Goal: Information Seeking & Learning: Learn about a topic

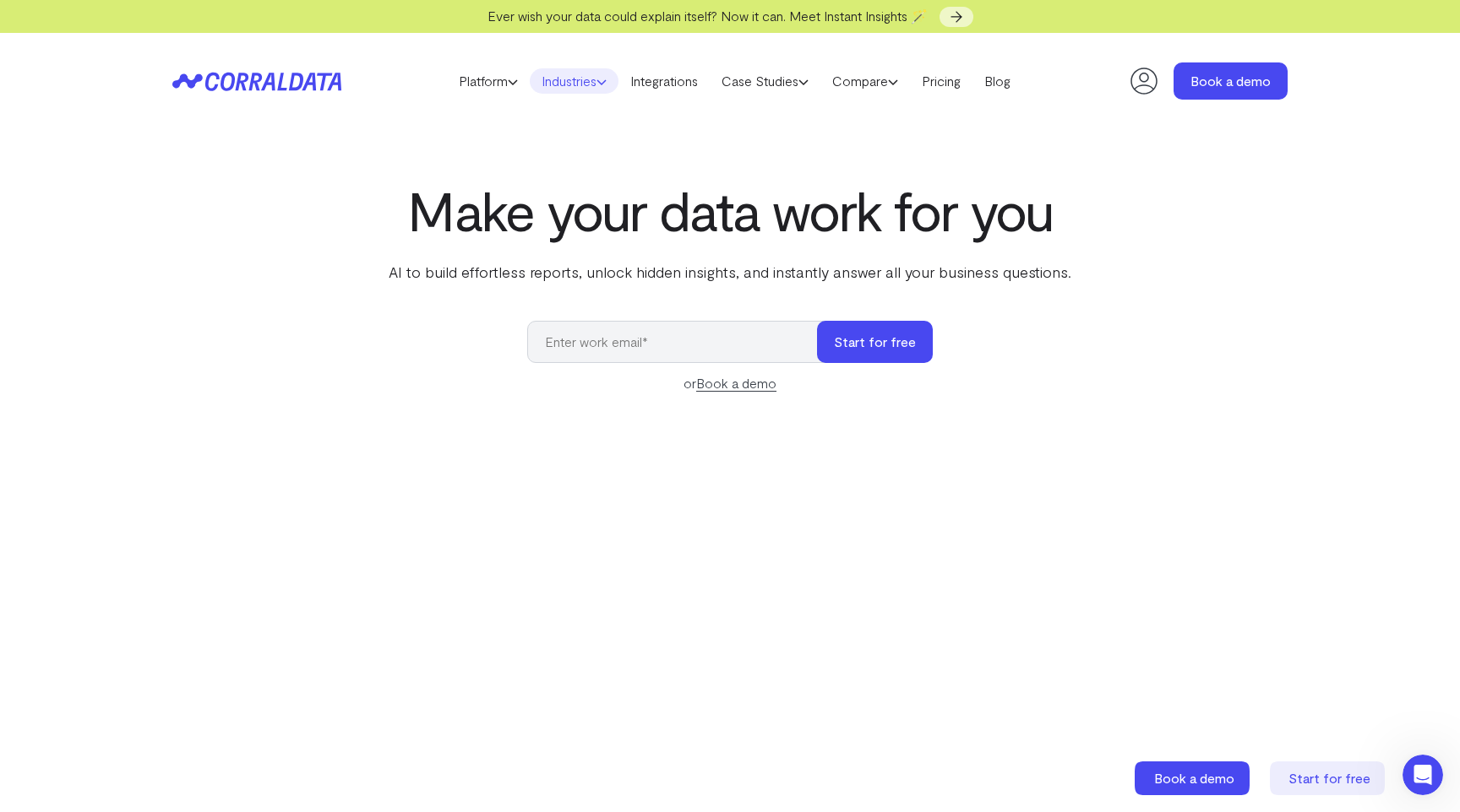
click at [596, 82] on icon at bounding box center [602, 82] width 10 height 10
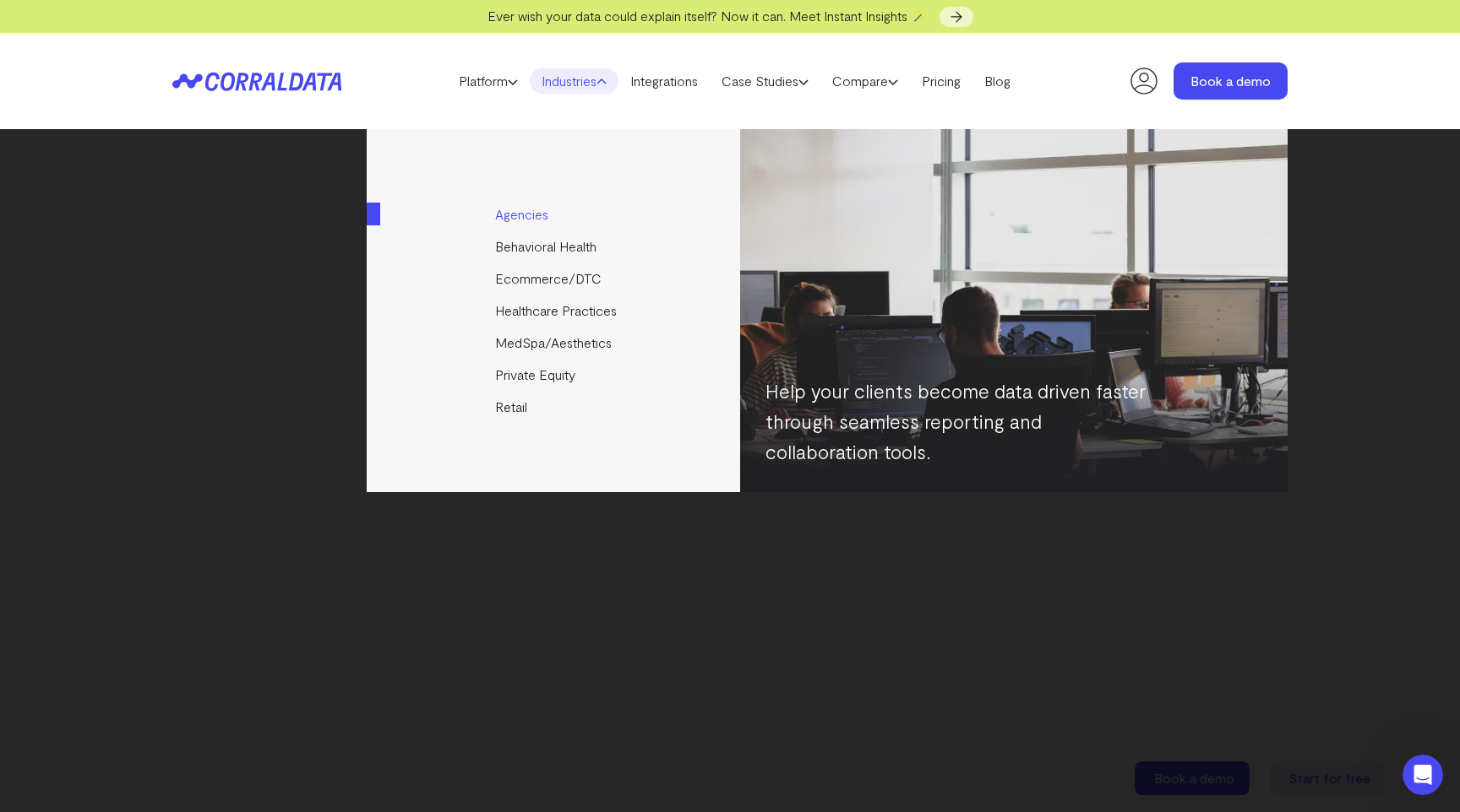
click at [535, 219] on link "Agencies" at bounding box center [555, 214] width 376 height 32
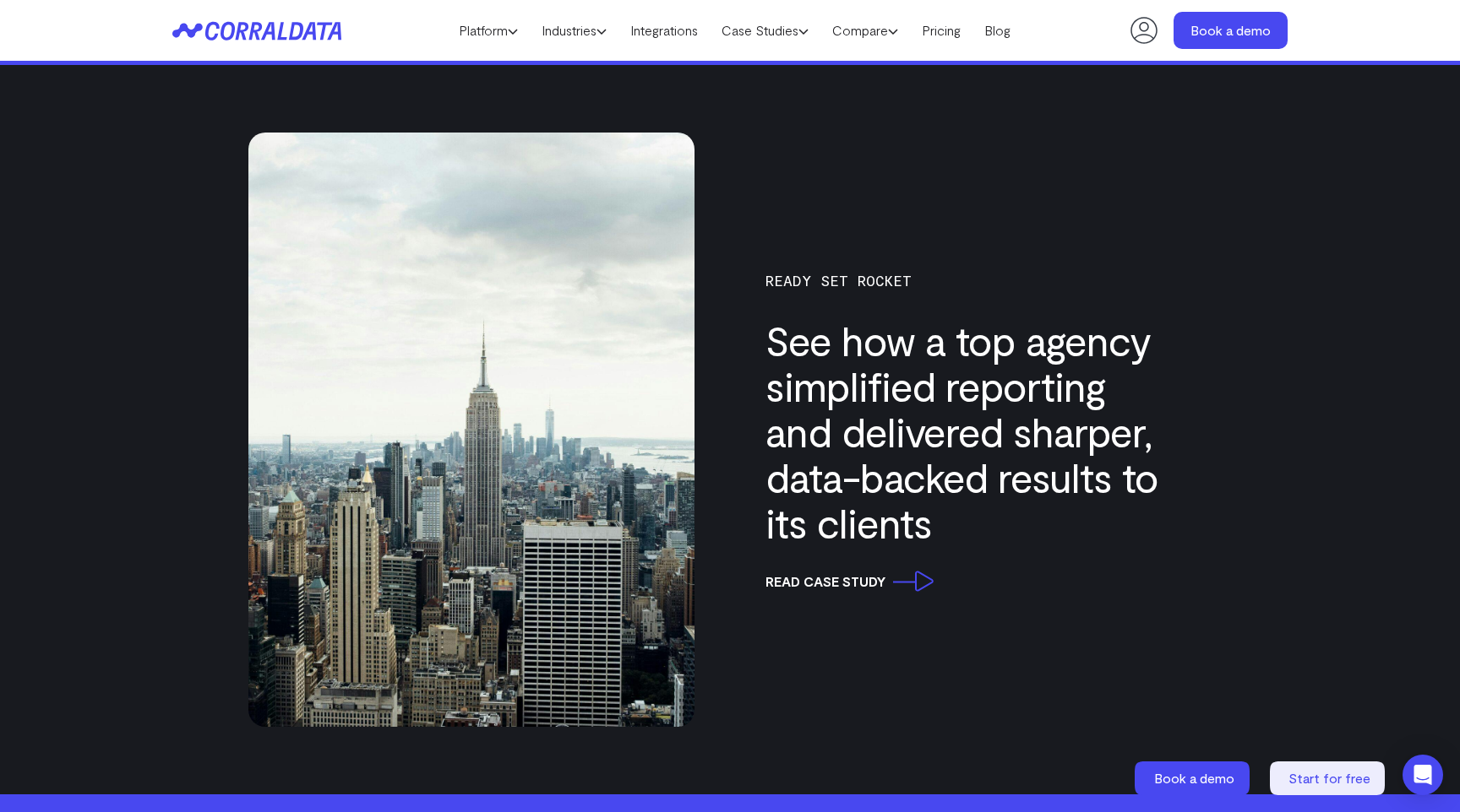
scroll to position [4586, 0]
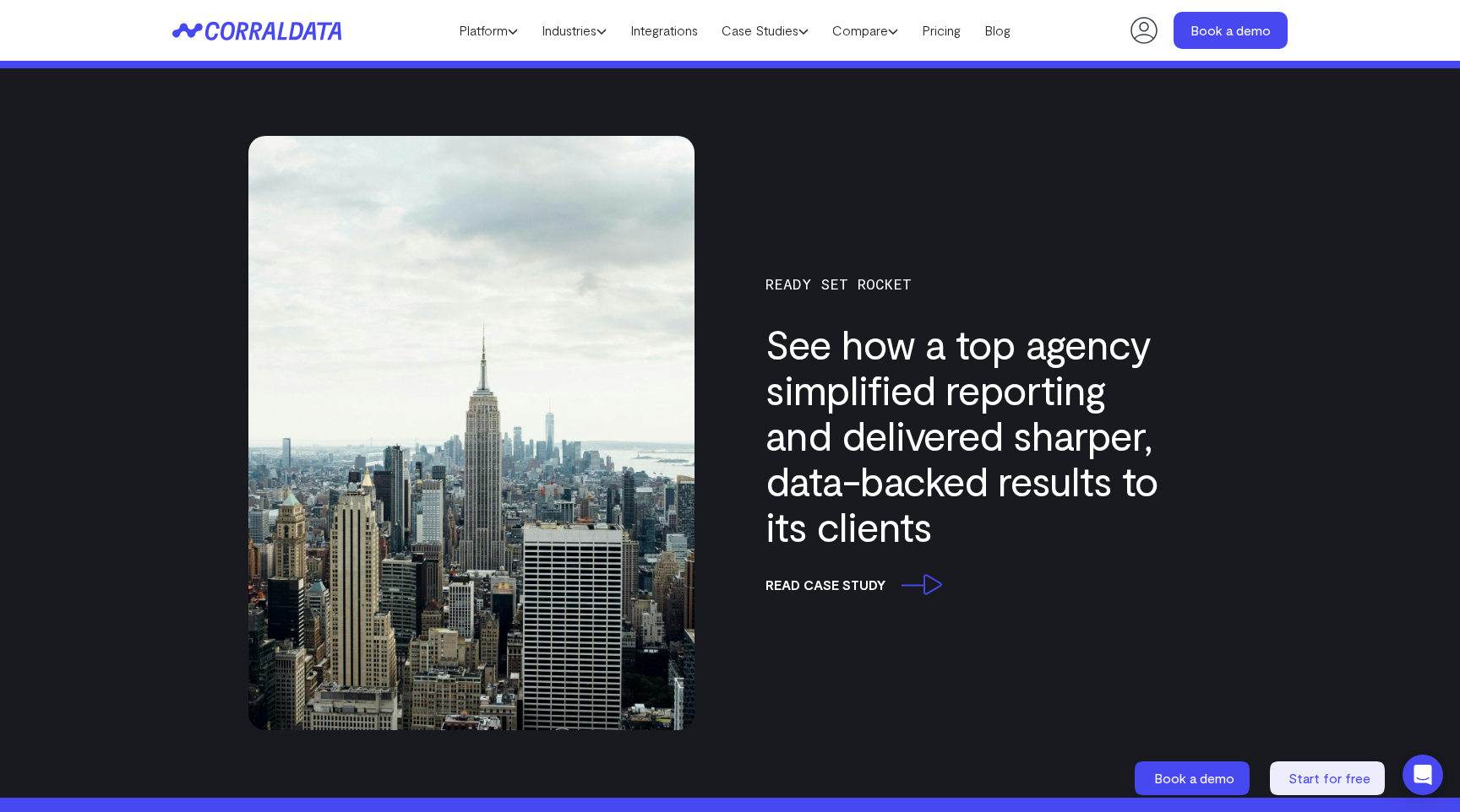
click at [921, 590] on link "read case study" at bounding box center [849, 585] width 168 height 21
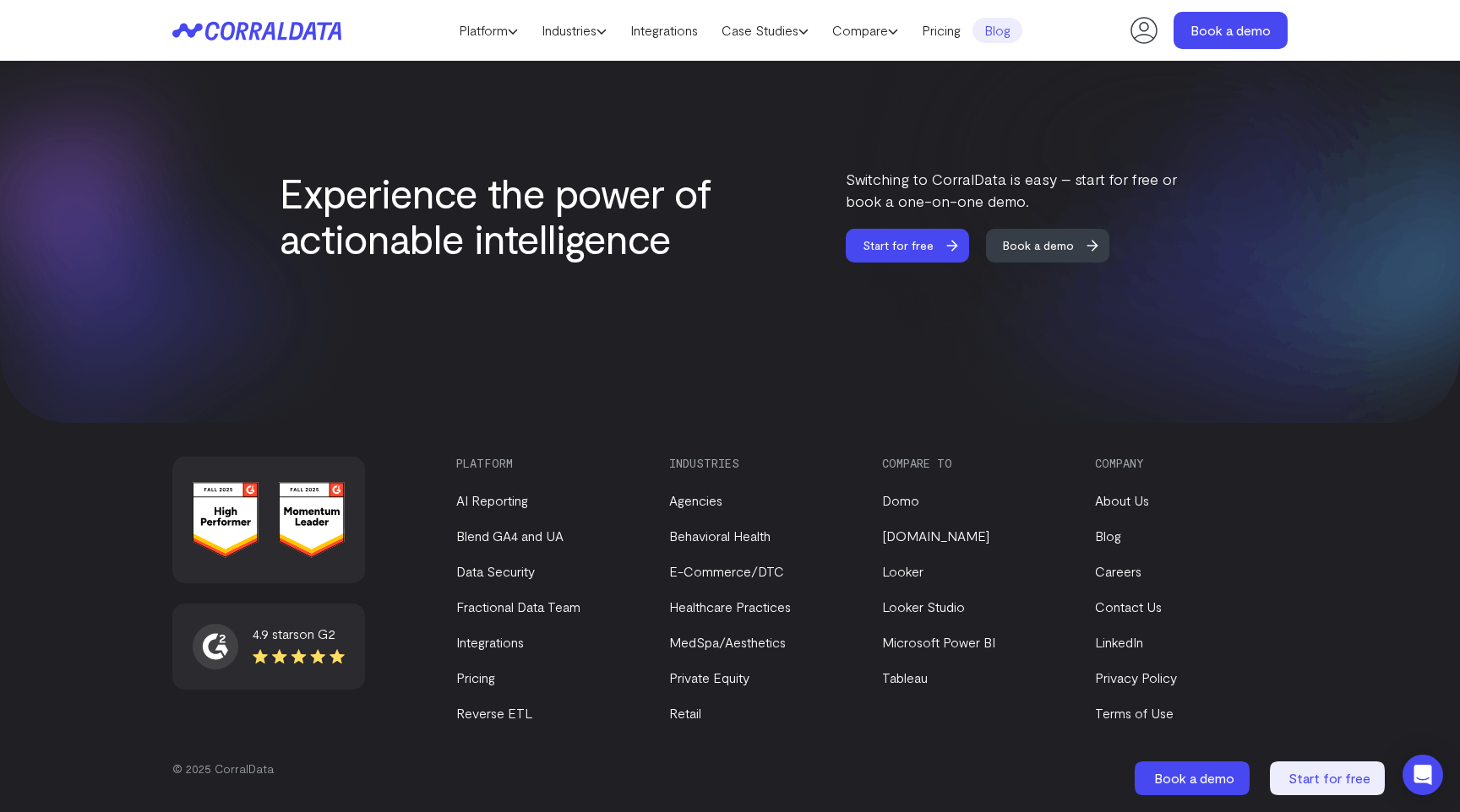
scroll to position [3813, 0]
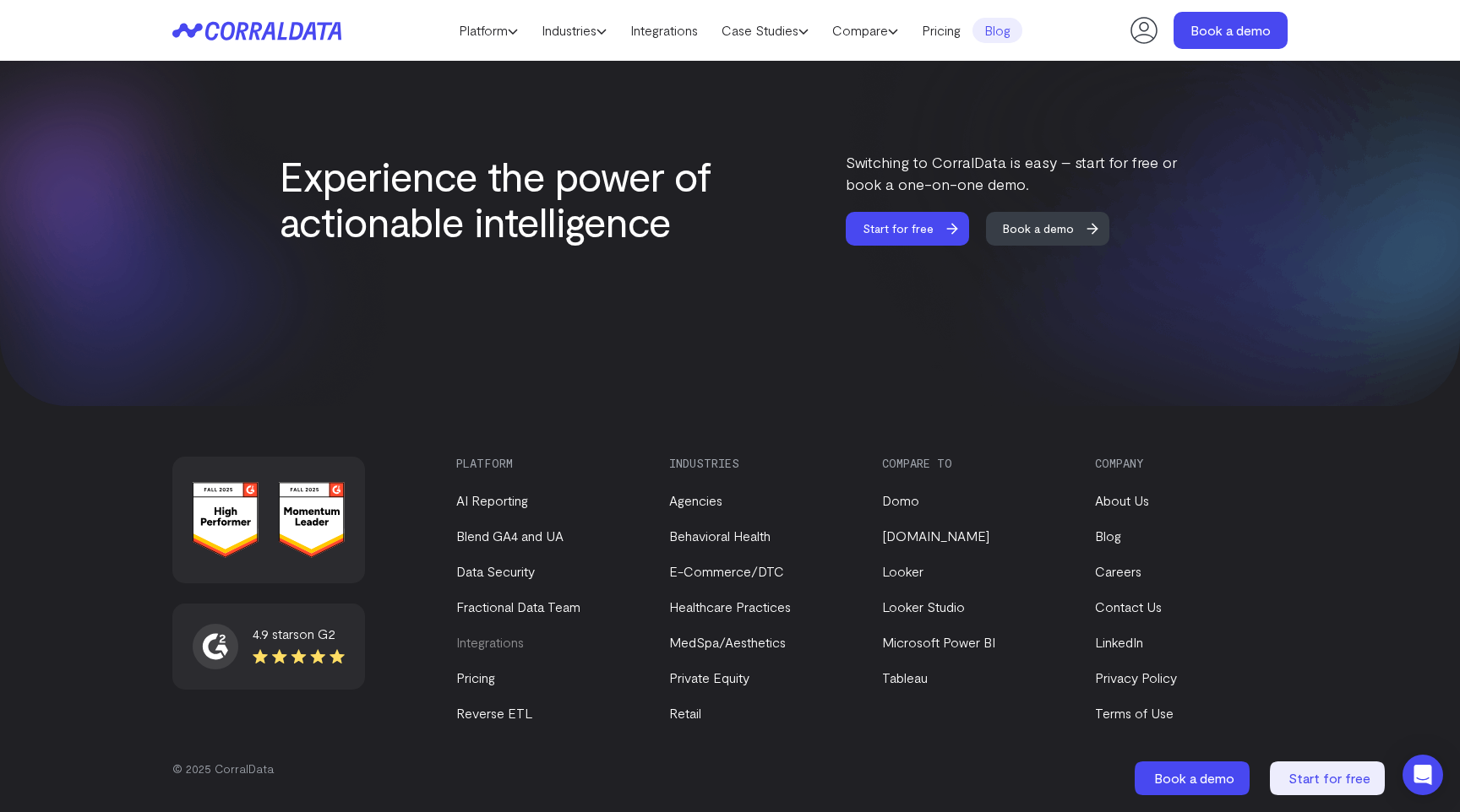
click at [487, 642] on link "Integrations" at bounding box center [490, 642] width 68 height 16
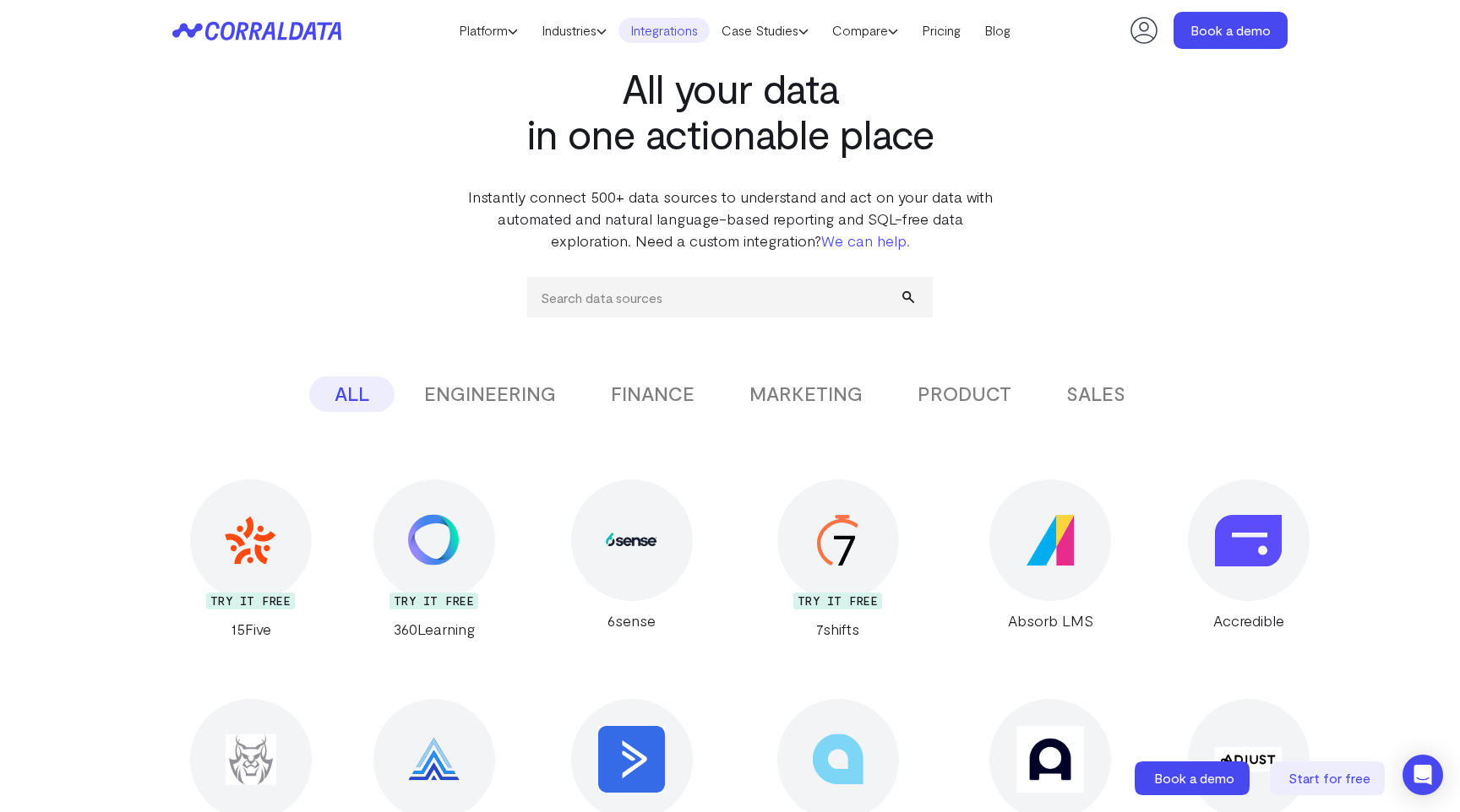
scroll to position [64, 0]
click at [703, 283] on input "search" at bounding box center [730, 296] width 406 height 41
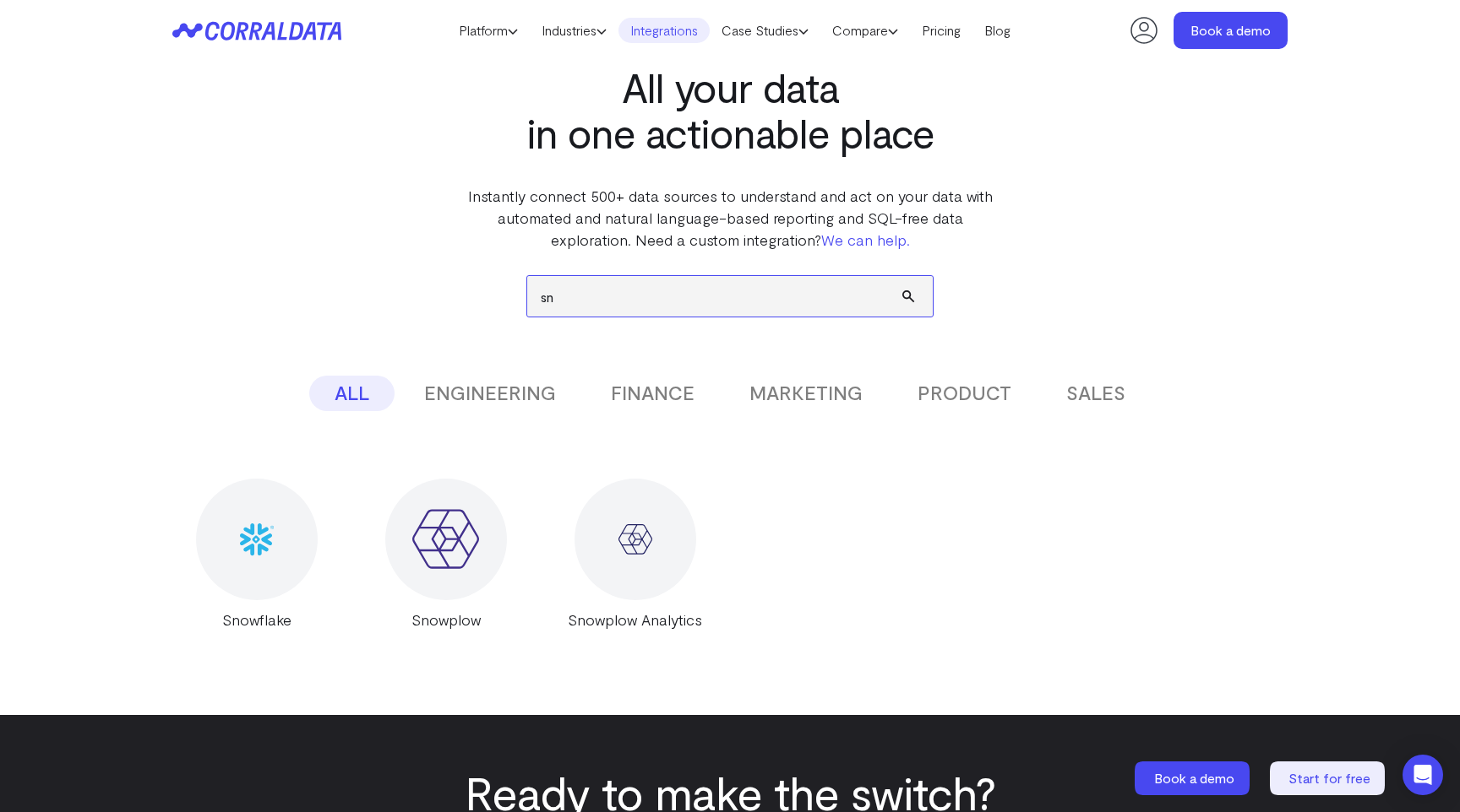
type input "s"
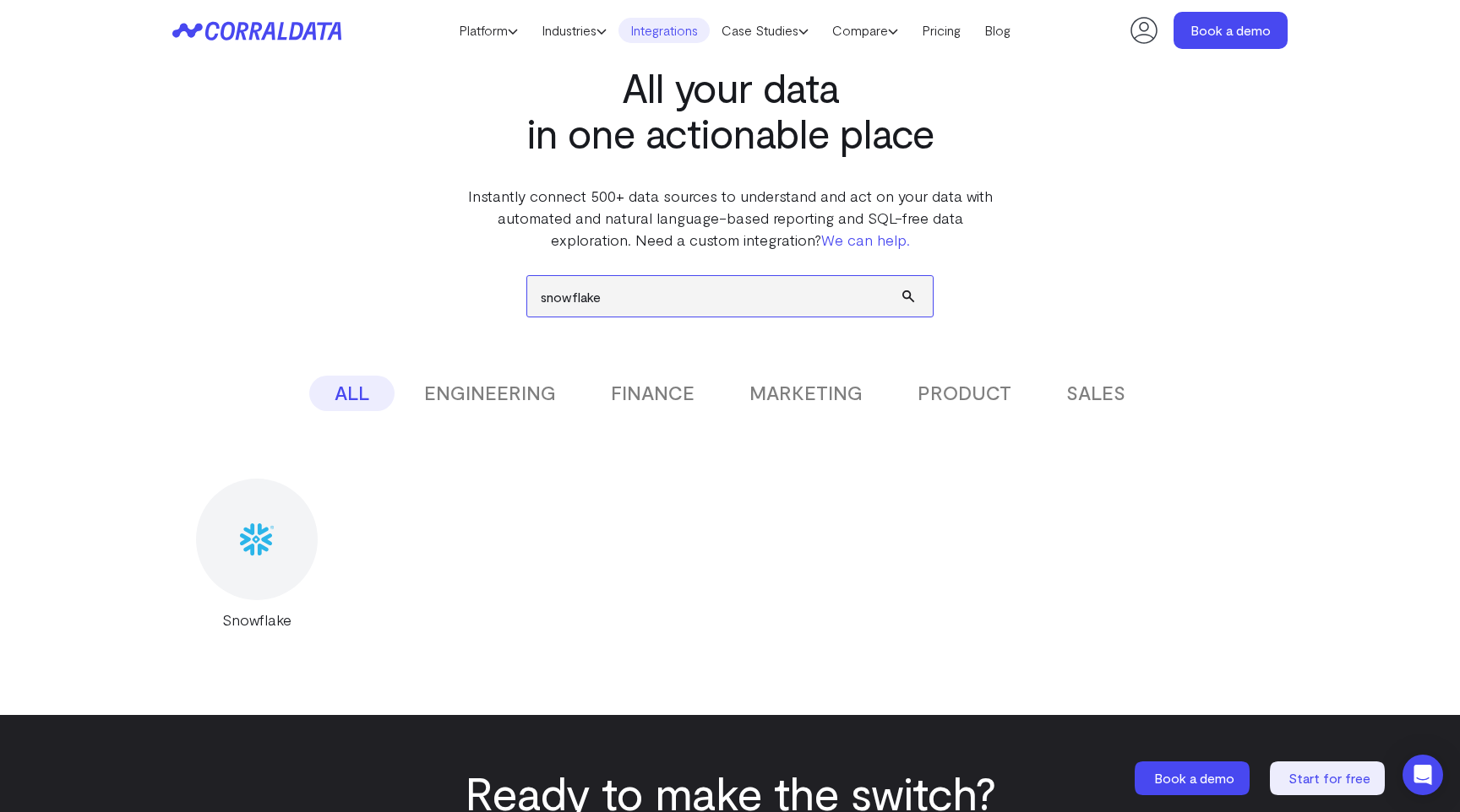
type input "snowflake"
click at [245, 550] on img at bounding box center [257, 540] width 34 height 34
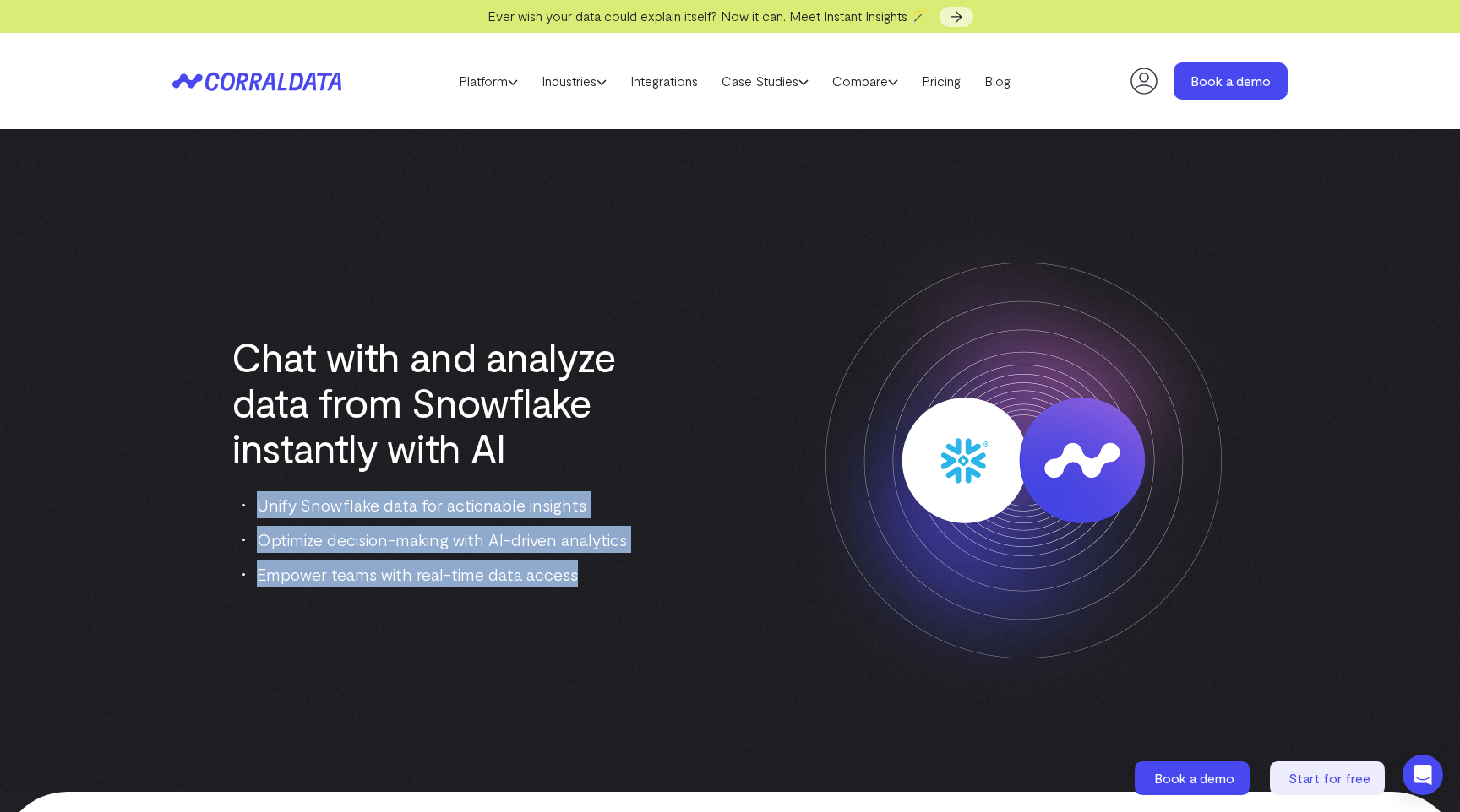
drag, startPoint x: 260, startPoint y: 507, endPoint x: 575, endPoint y: 589, distance: 325.5
click at [575, 589] on div "Chat with and analyze data from Snowflake instantly with AI Unify Snowflake dat…" at bounding box center [730, 460] width 1115 height 527
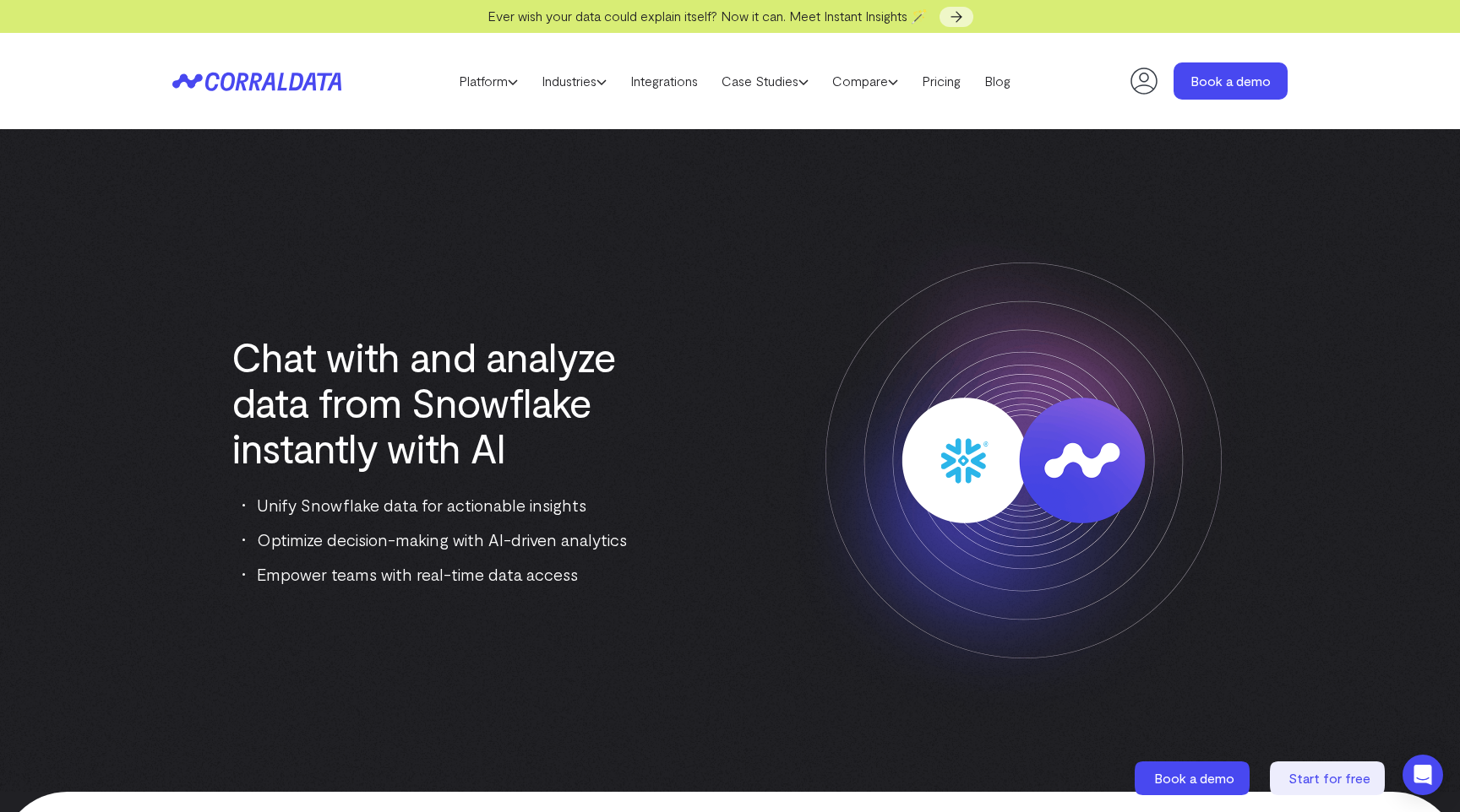
click at [212, 312] on div "Chat with and analyze data from Snowflake instantly with AI Unify Snowflake dat…" at bounding box center [730, 460] width 1115 height 527
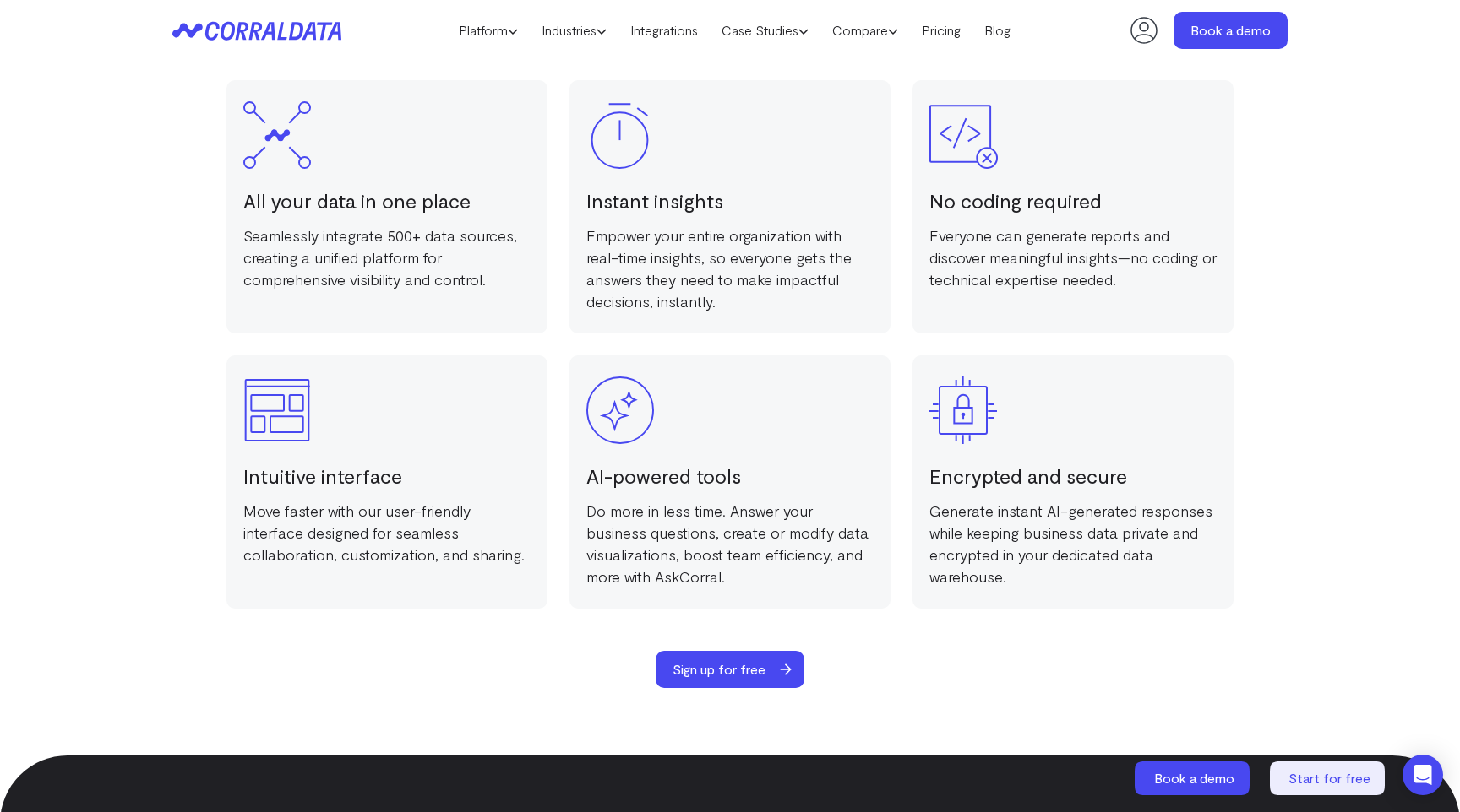
scroll to position [2579, 0]
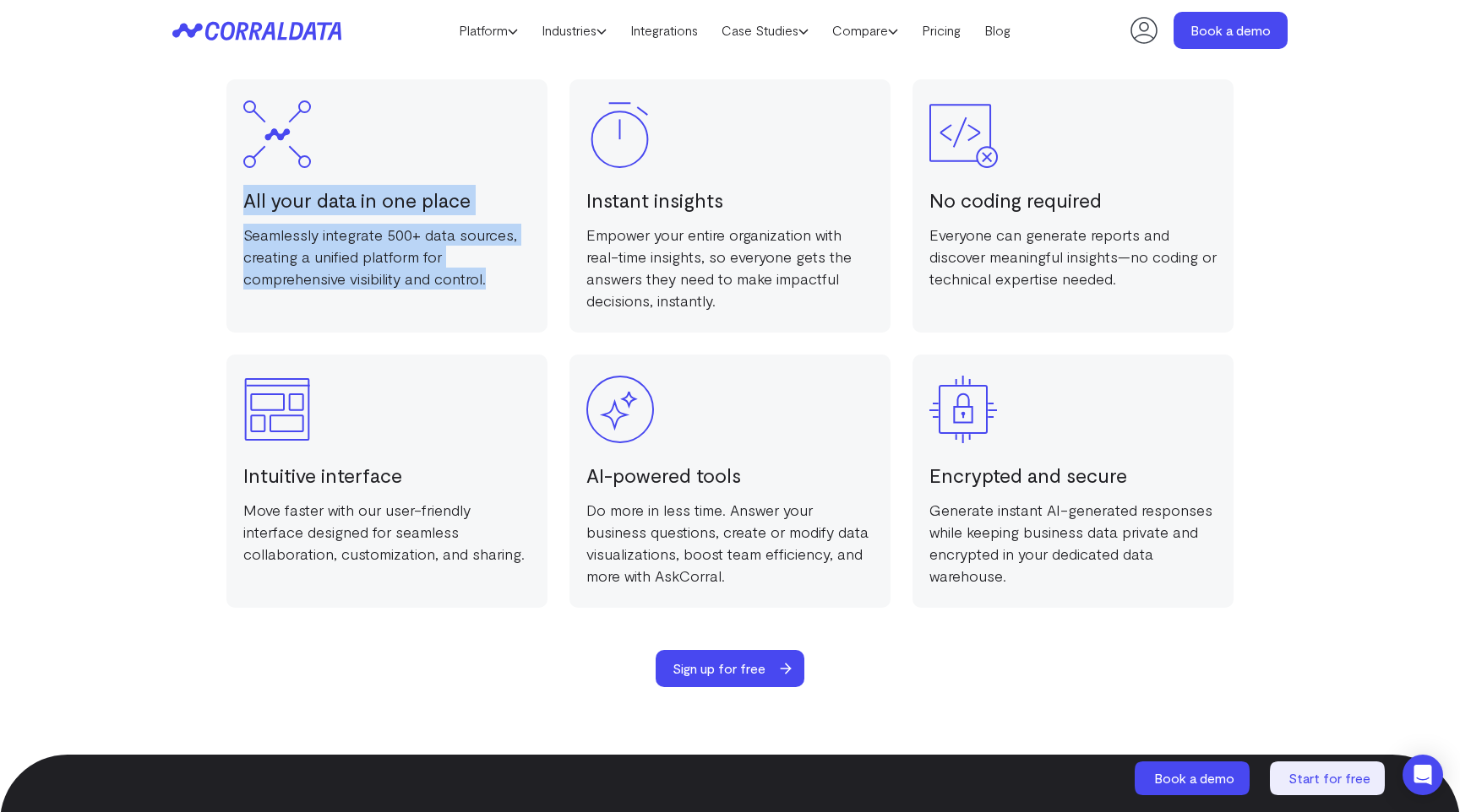
drag, startPoint x: 245, startPoint y: 200, endPoint x: 528, endPoint y: 280, distance: 294.1
click at [528, 280] on div "All your data in one place Seamlessly integrate 500+ data sources, creating a u…" at bounding box center [387, 205] width 321 height 253
click at [528, 280] on p "Seamlessly integrate 500+ data sources, creating a unified platform for compreh…" at bounding box center [387, 257] width 287 height 66
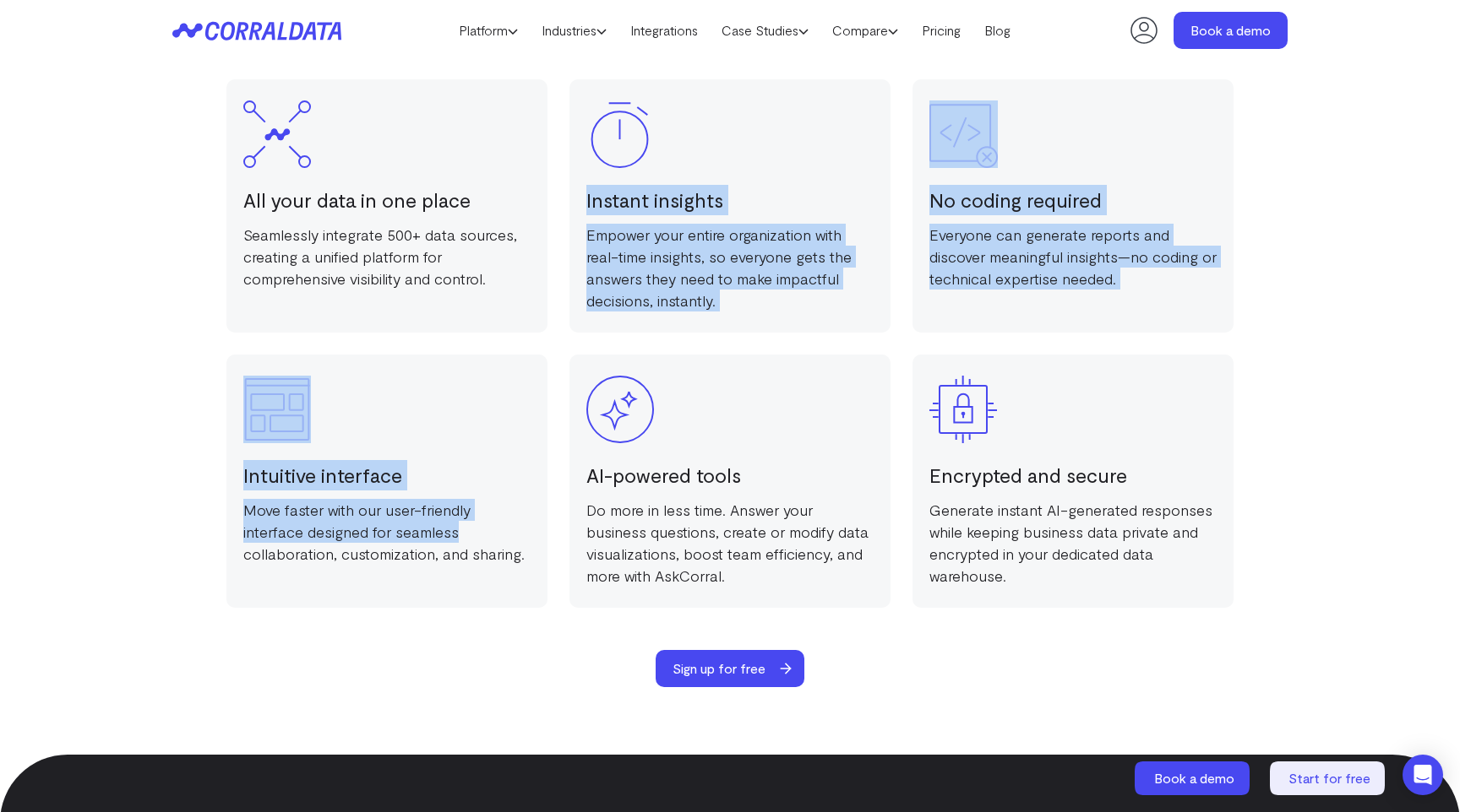
drag, startPoint x: 582, startPoint y: 199, endPoint x: 521, endPoint y: 522, distance: 328.7
click at [522, 522] on div "All your data in one place Seamlessly integrate 500+ data sources, creating a u…" at bounding box center [730, 343] width 1007 height 528
click at [521, 522] on p "Move faster with our user-friendly interface designed for seamless collaboratio…" at bounding box center [387, 532] width 287 height 66
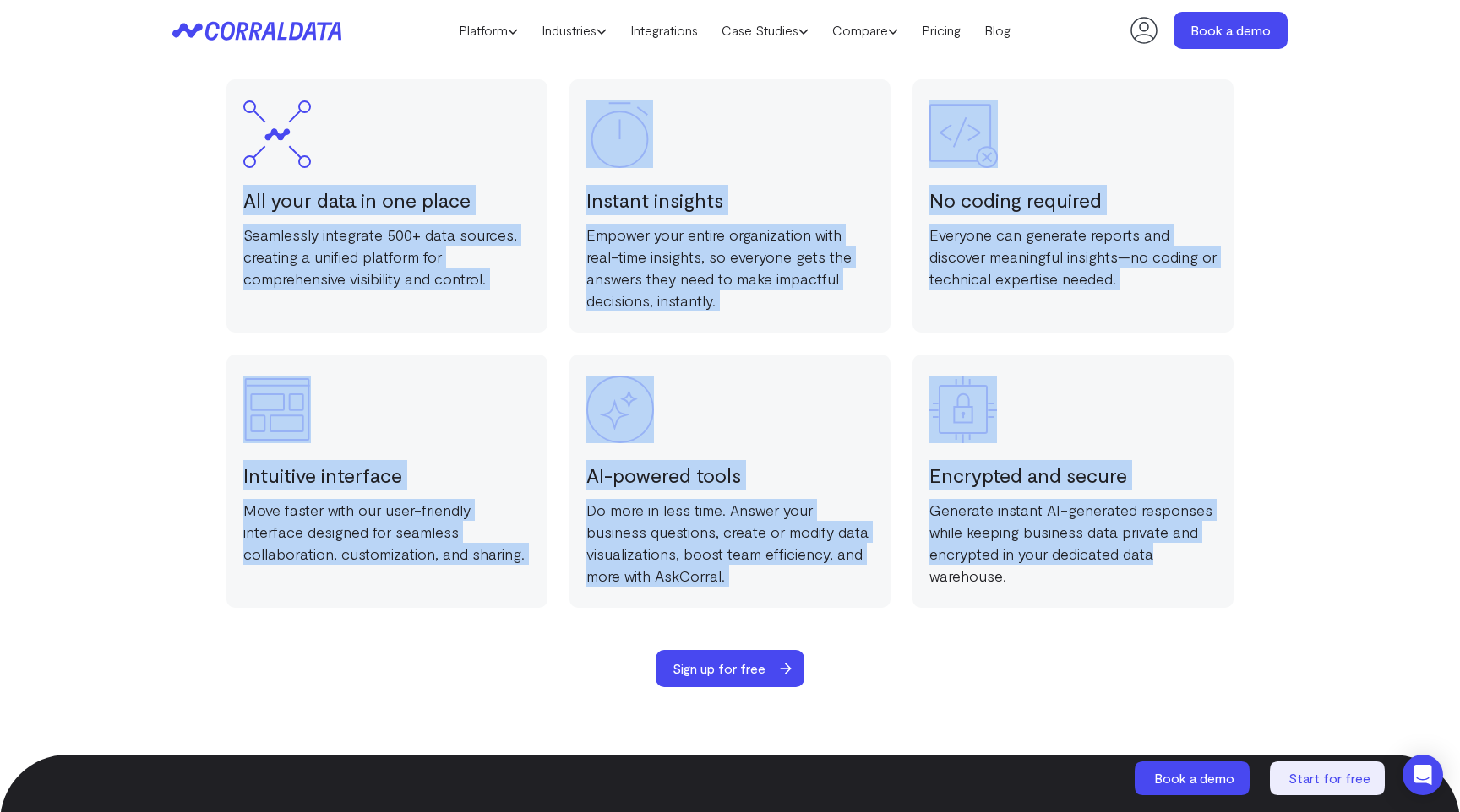
drag, startPoint x: 245, startPoint y: 191, endPoint x: 1320, endPoint y: 555, distance: 1135.0
click at [1320, 555] on div "Why are teams switching to CorralData? All your data in one place Seamlessly in…" at bounding box center [730, 312] width 1216 height 750
click at [1351, 463] on section "Why are teams switching to CorralData? All your data in one place Seamlessly in…" at bounding box center [730, 312] width 1460 height 885
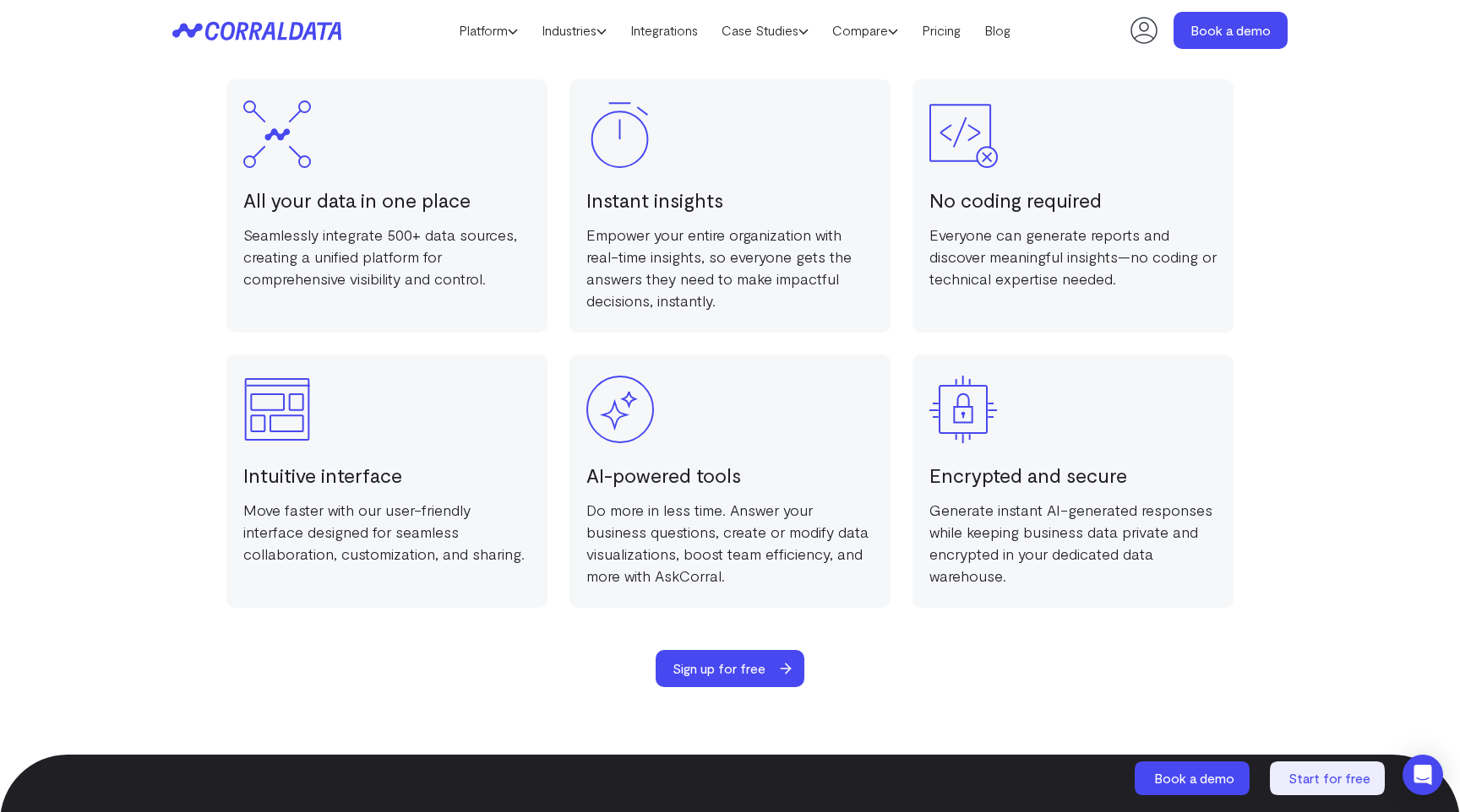
drag, startPoint x: 243, startPoint y: 124, endPoint x: 1349, endPoint y: 306, distance: 1120.9
click at [1349, 306] on section "Why are teams switching to CorralData? All your data in one place Seamlessly in…" at bounding box center [730, 312] width 1460 height 885
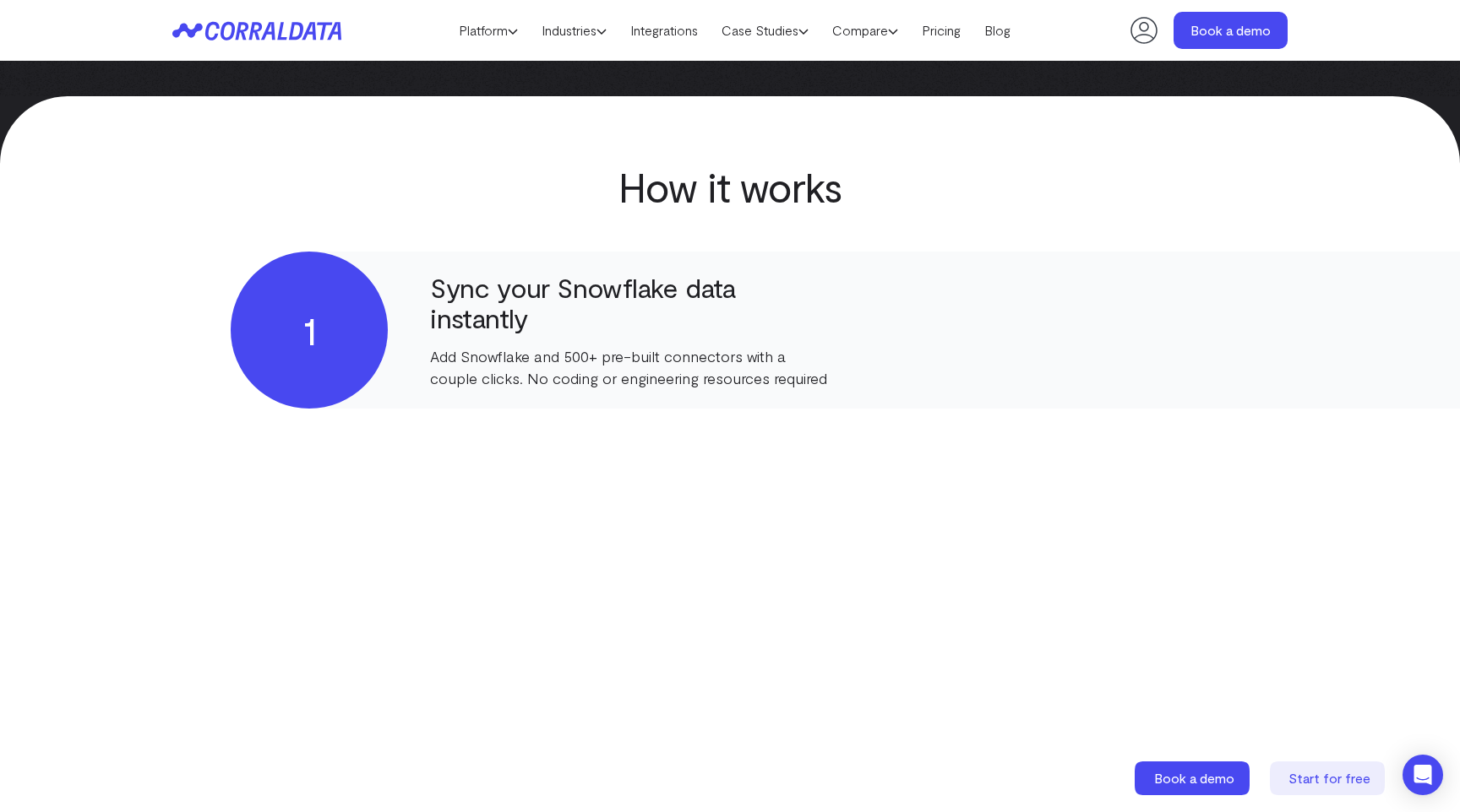
scroll to position [0, 0]
